Goal: Check status: Check status

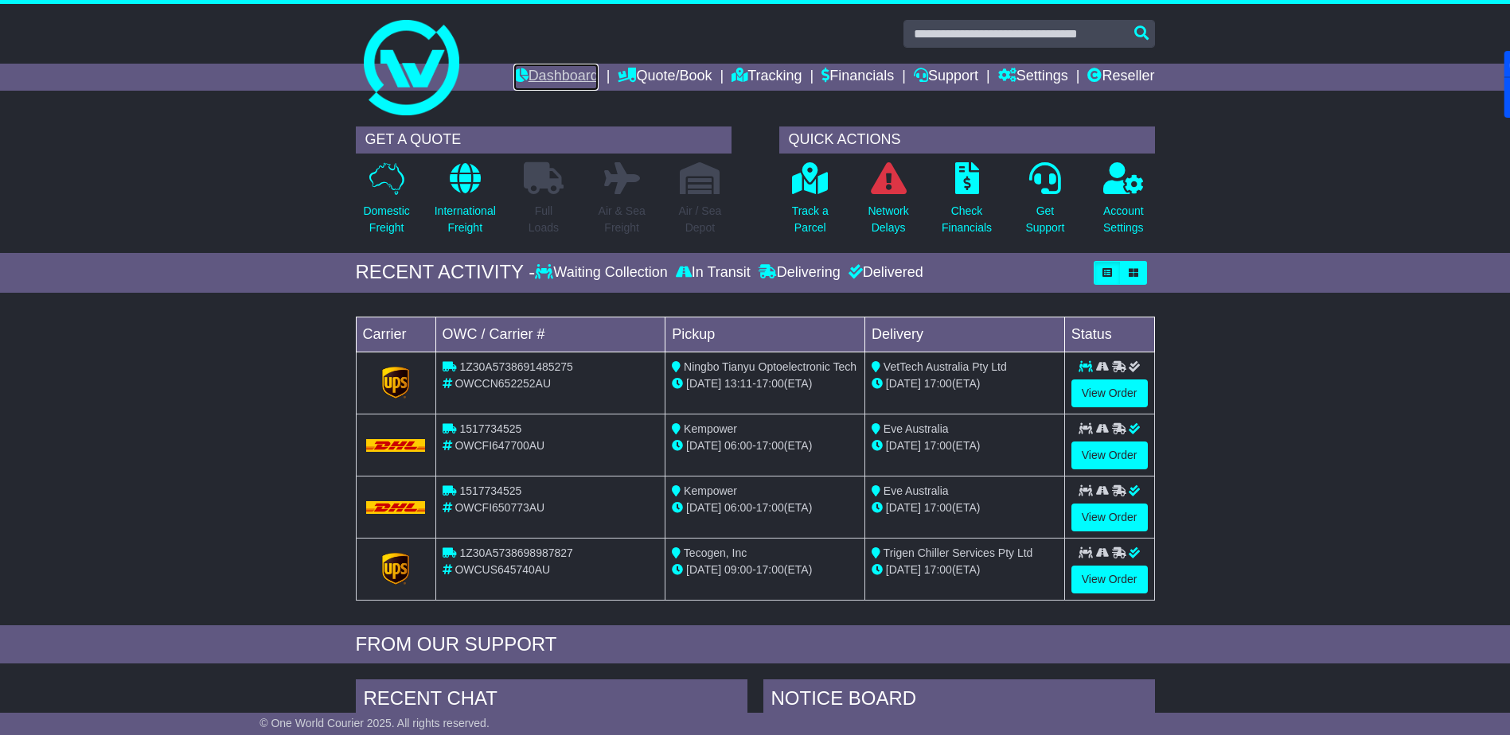
drag, startPoint x: 0, startPoint y: 0, endPoint x: 548, endPoint y: 82, distance: 554.4
click at [548, 82] on link "Dashboard" at bounding box center [555, 77] width 85 height 27
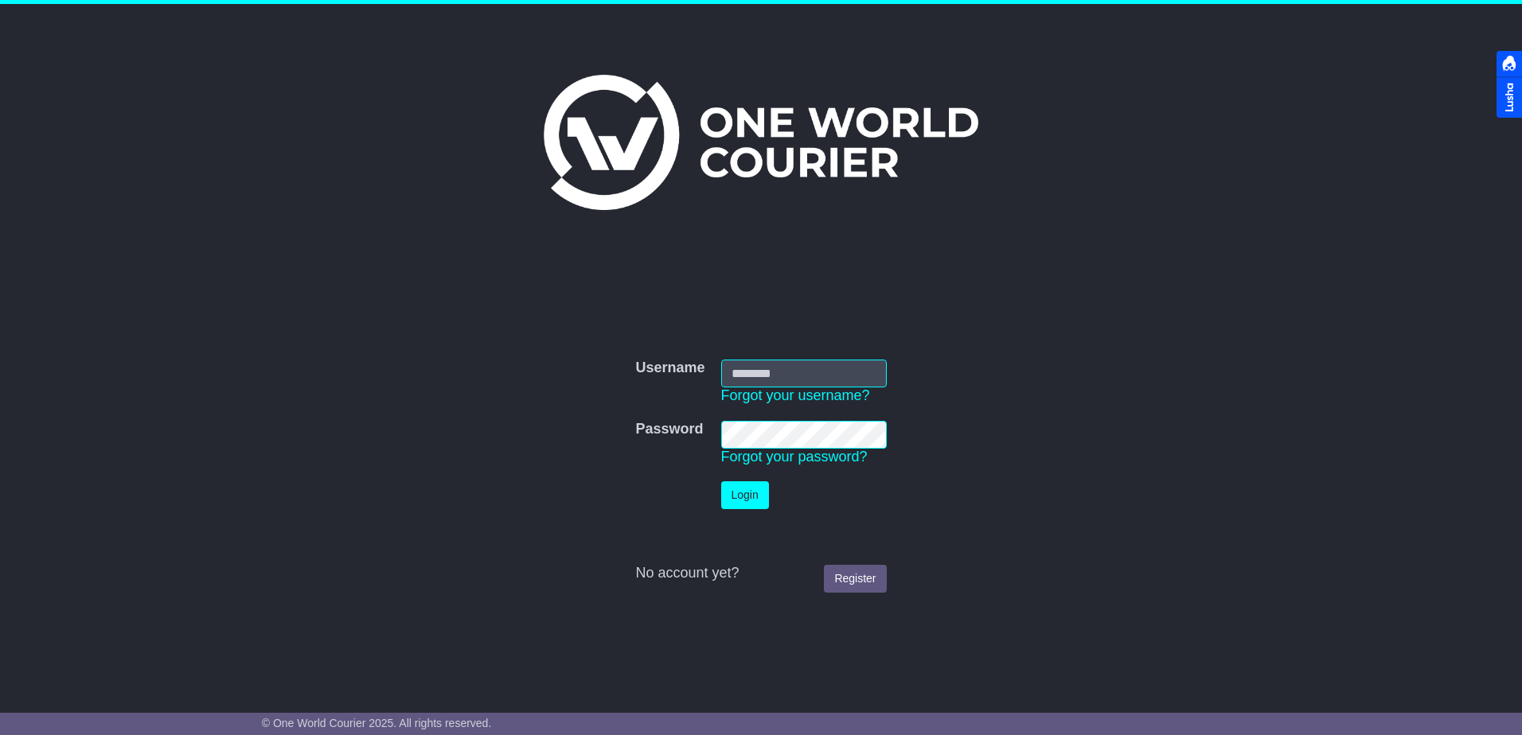
type input "**********"
click at [750, 507] on button "Login" at bounding box center [745, 495] width 48 height 28
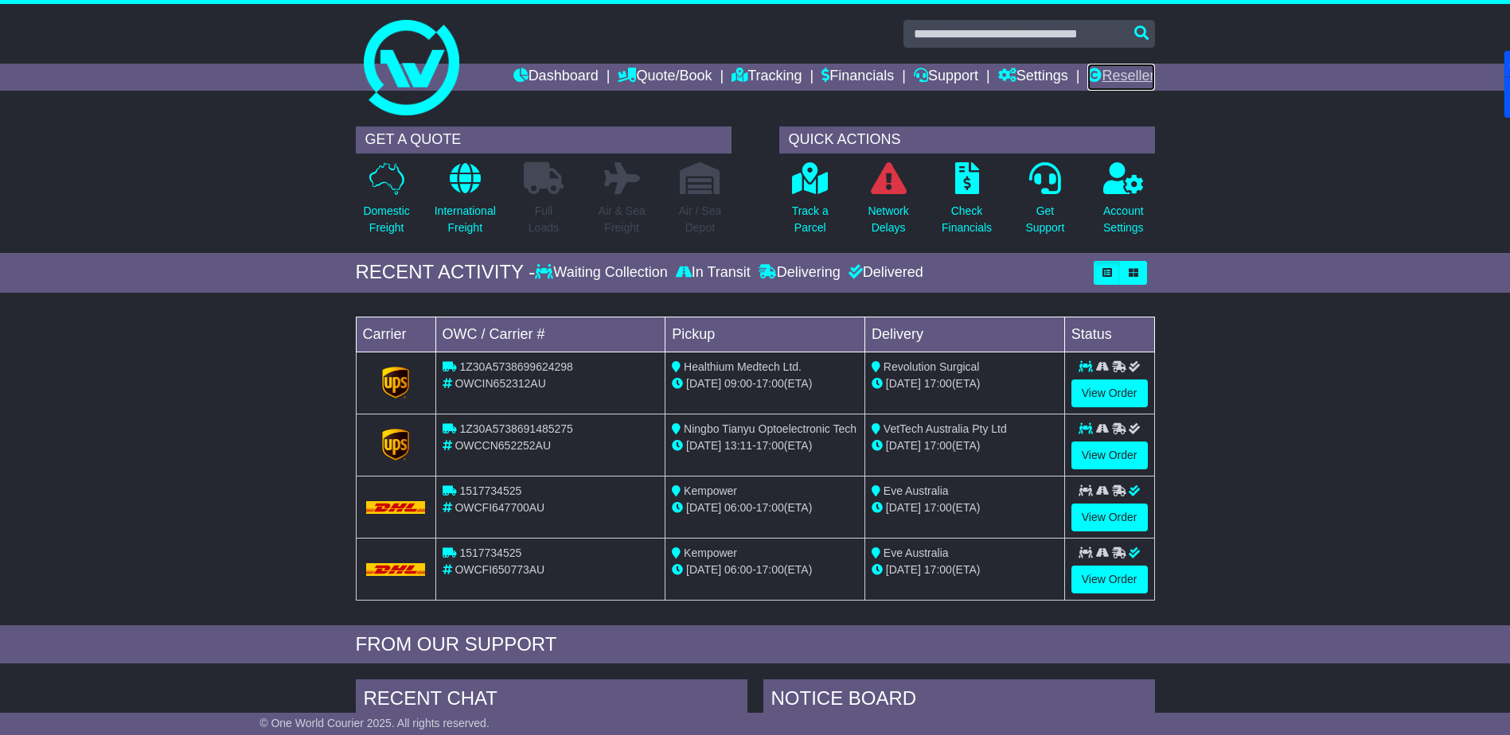
click at [1124, 76] on link "Reseller" at bounding box center [1120, 77] width 67 height 27
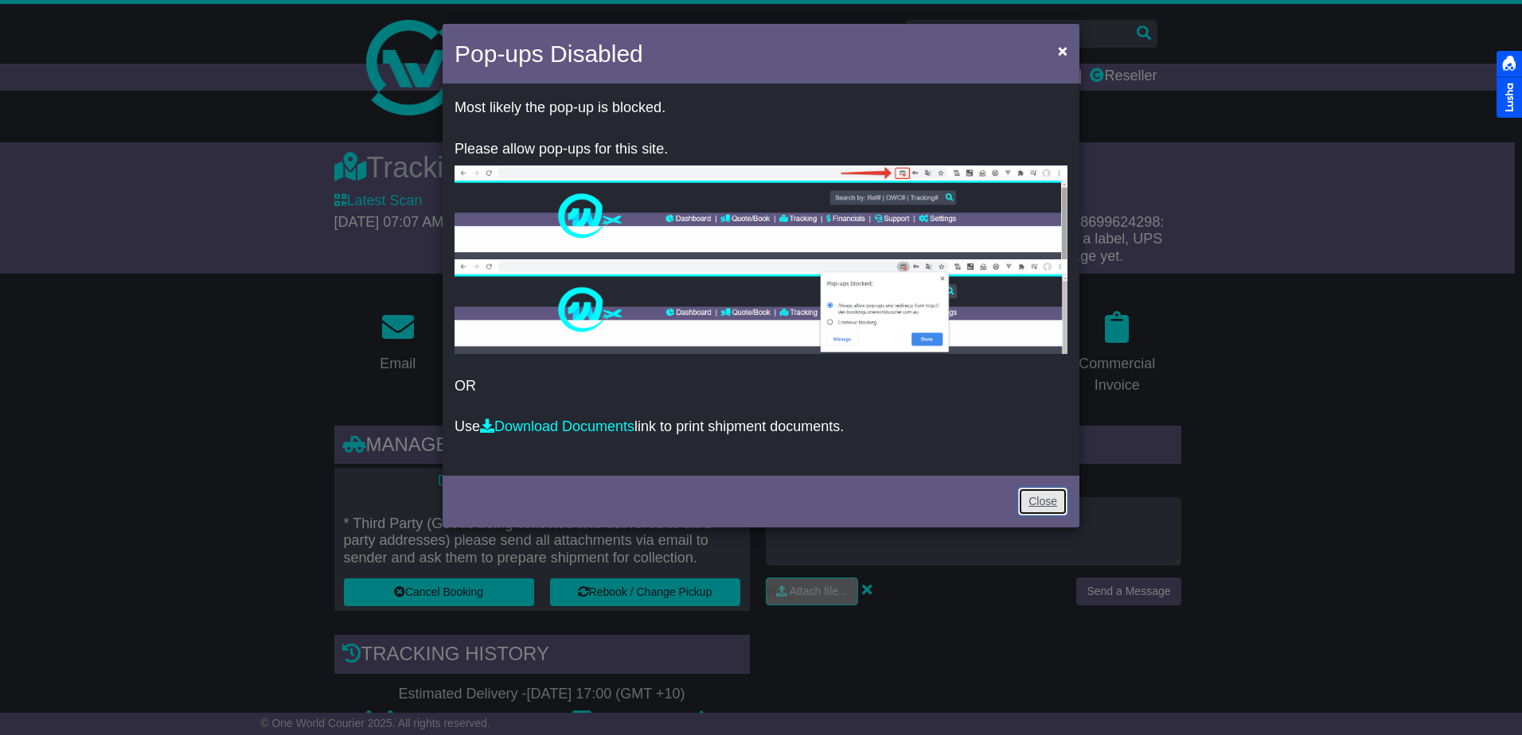
click at [1031, 496] on link "Close" at bounding box center [1042, 502] width 49 height 28
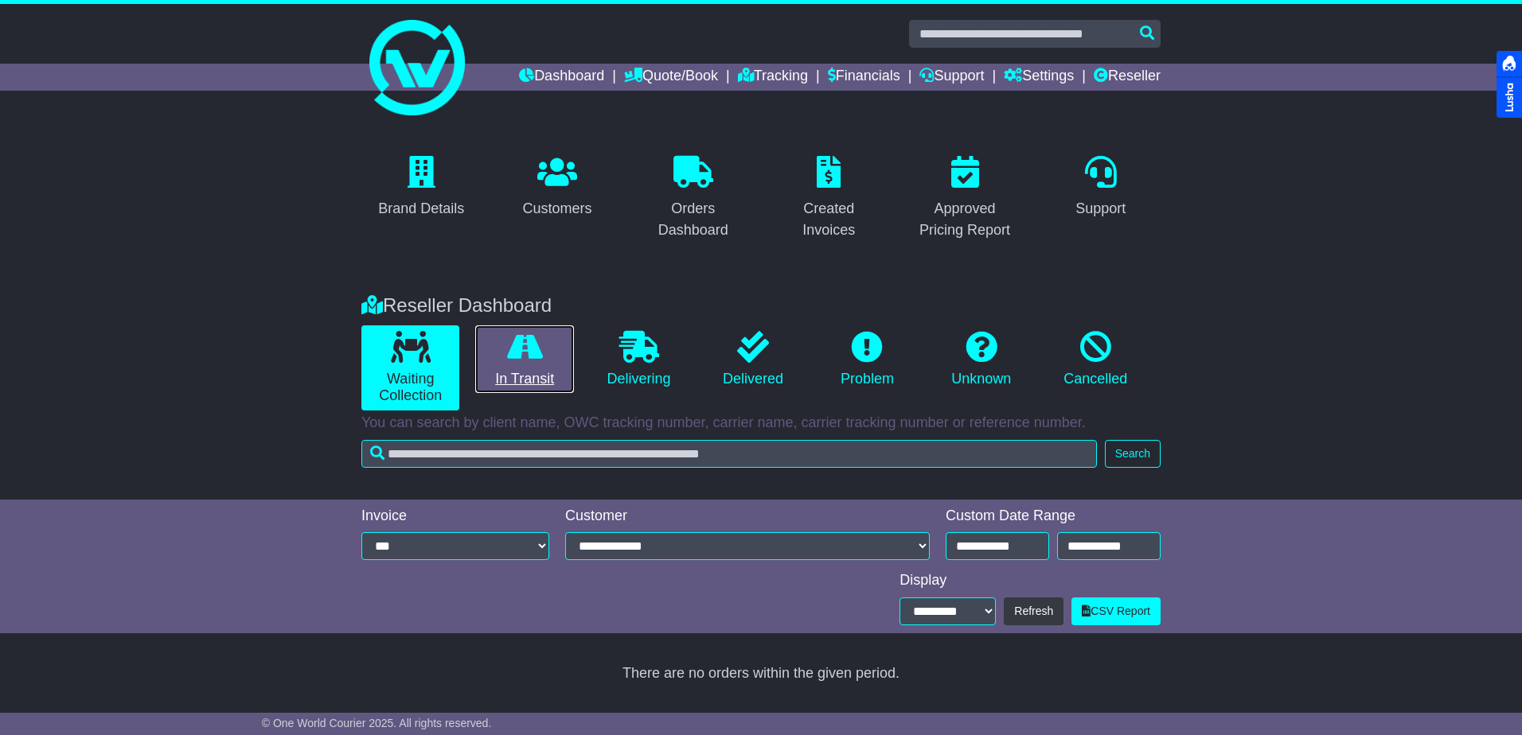
click at [547, 348] on link "In Transit" at bounding box center [524, 359] width 98 height 68
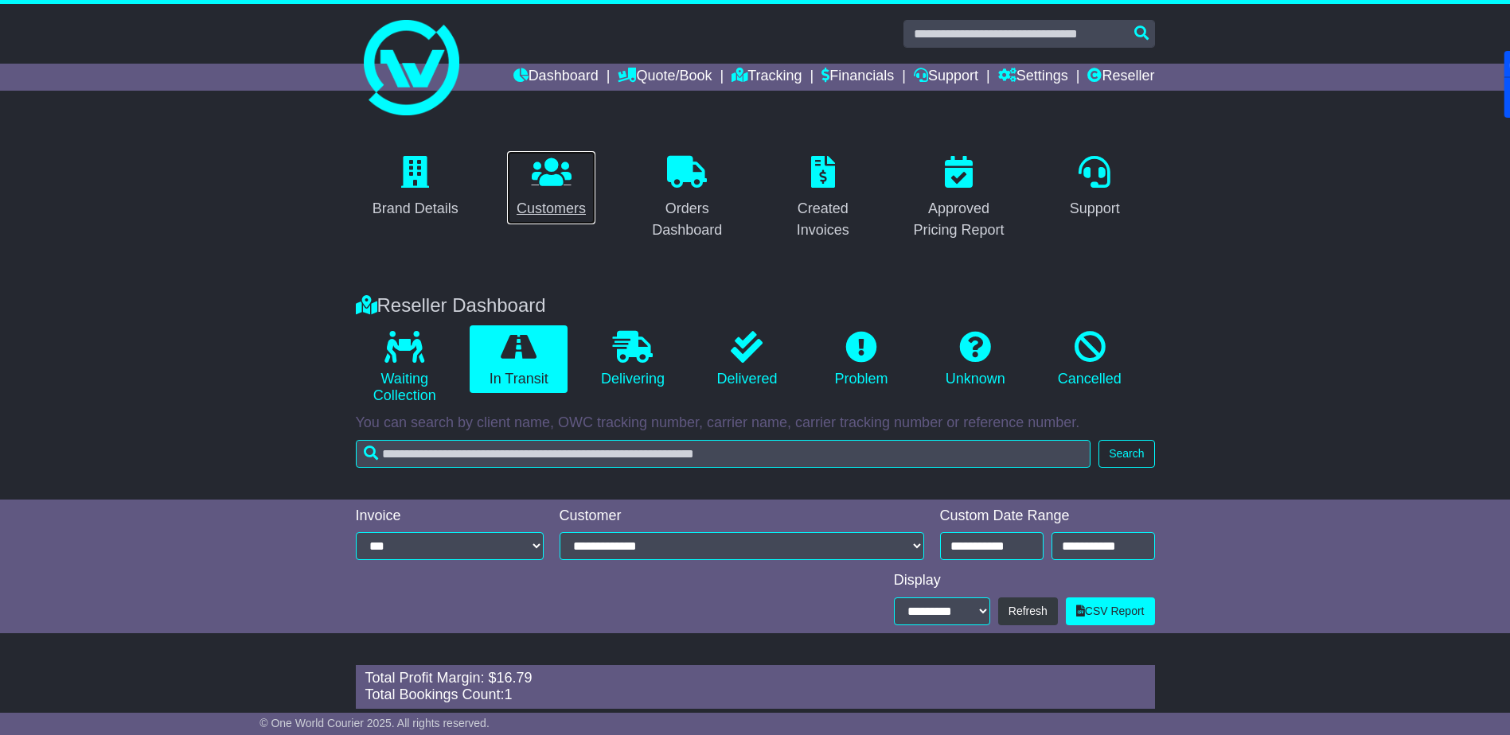
click at [569, 201] on div "Customers" at bounding box center [550, 208] width 69 height 21
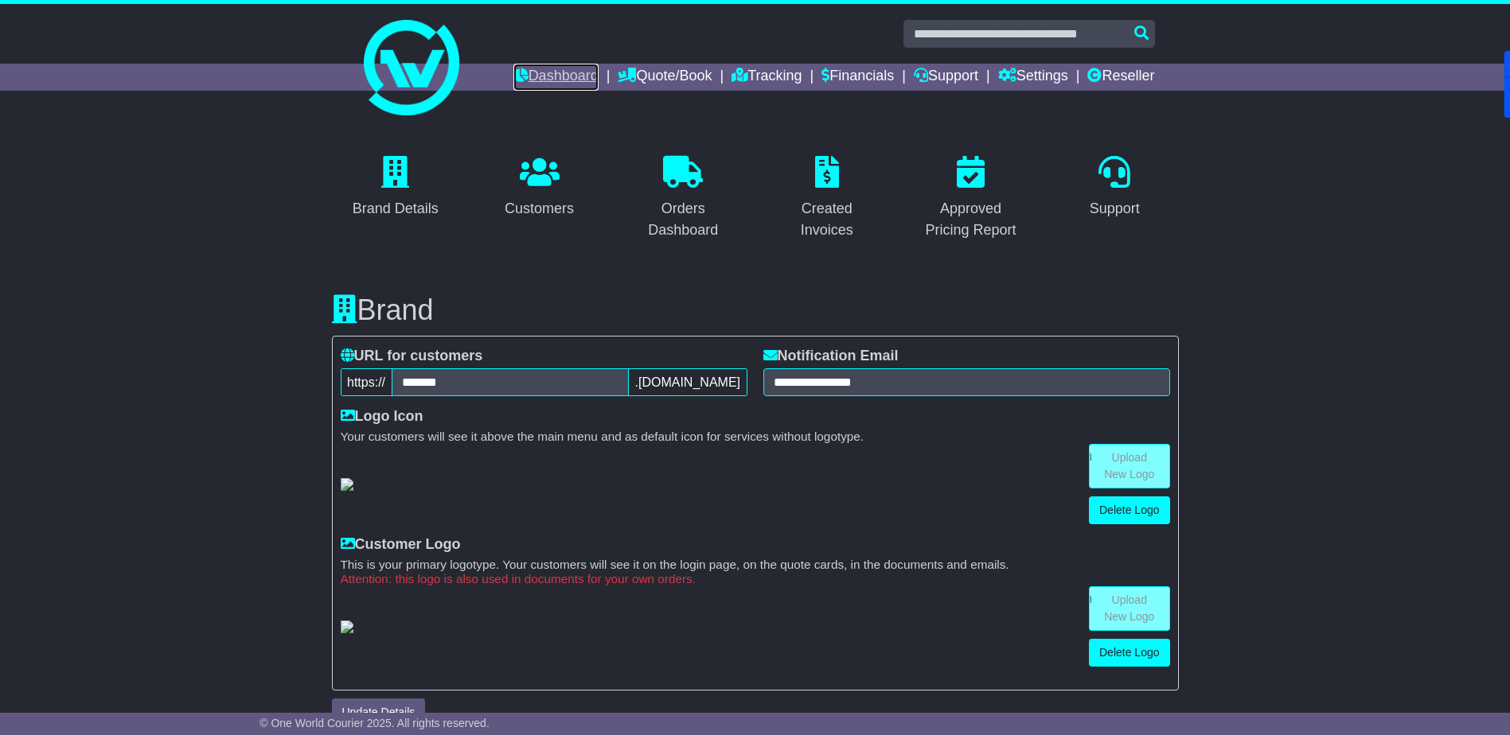
click at [533, 74] on link "Dashboard" at bounding box center [555, 77] width 85 height 27
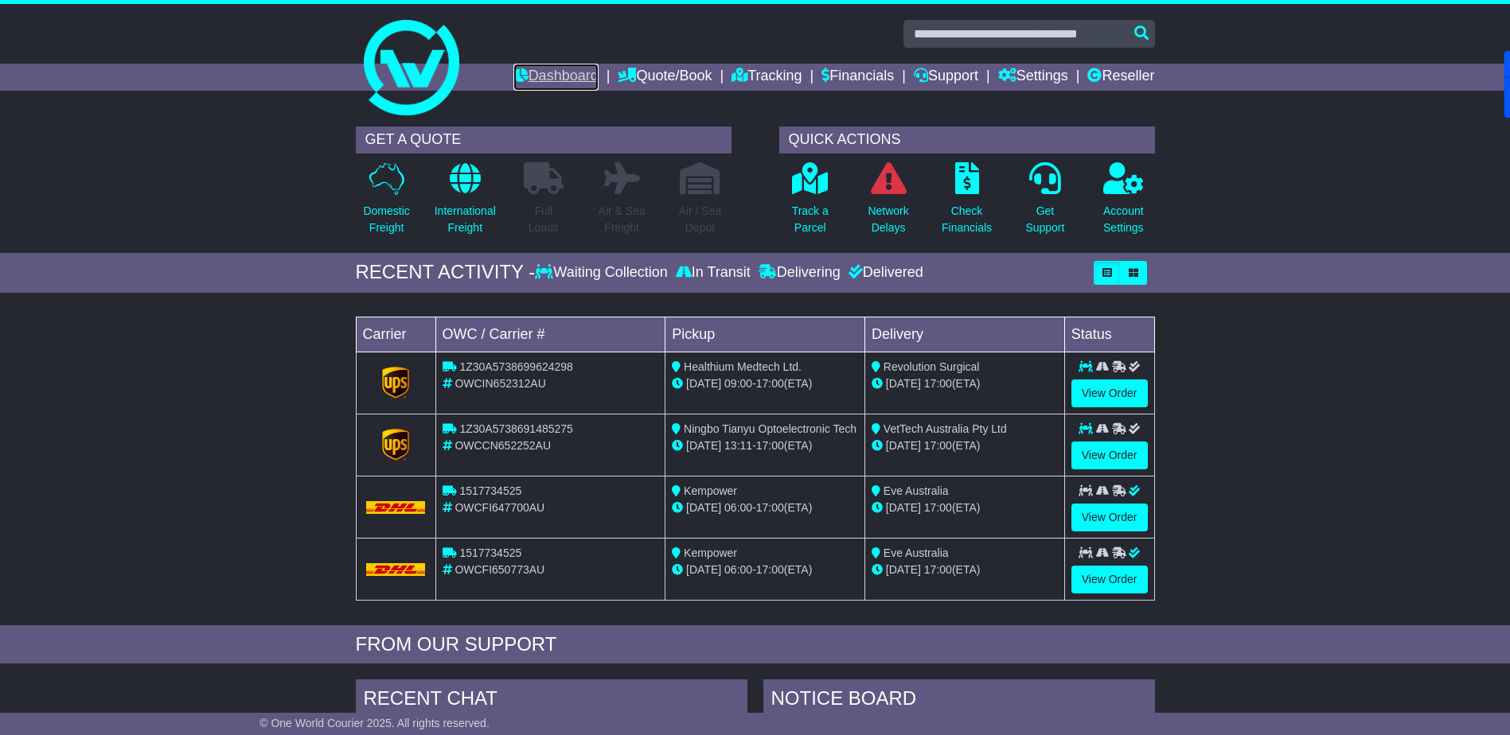
click at [548, 73] on link "Dashboard" at bounding box center [555, 77] width 85 height 27
